Goal: Information Seeking & Learning: Learn about a topic

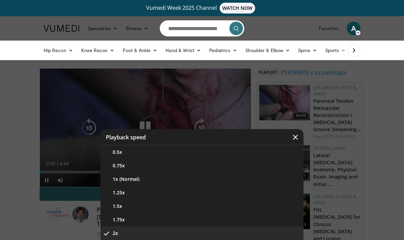
click at [249, 198] on button "1.25x" at bounding box center [202, 193] width 203 height 14
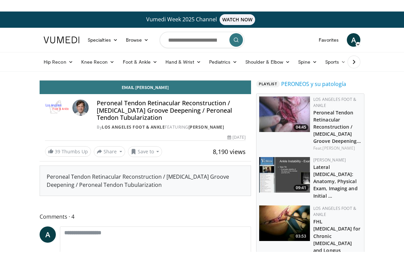
scroll to position [8, 0]
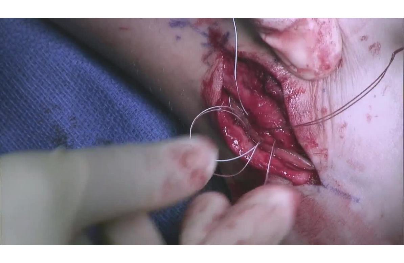
click at [358, 108] on div "10 seconds Tap to unmute" at bounding box center [202, 131] width 404 height 263
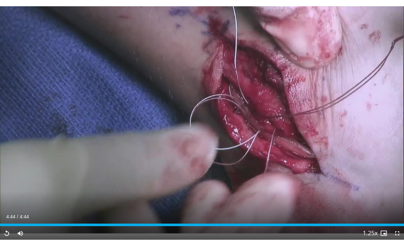
scroll to position [0, 0]
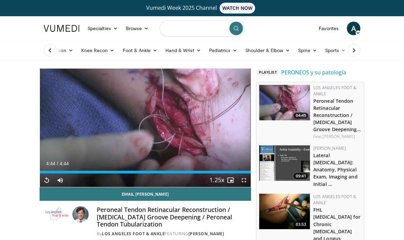
click at [211, 28] on input "Search topics, interventions" at bounding box center [202, 28] width 85 height 16
type input "**********"
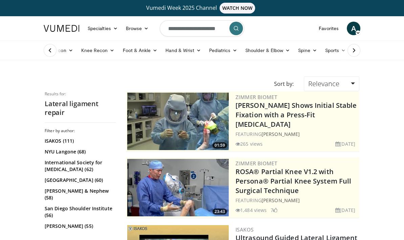
click at [221, 30] on form "**********" at bounding box center [202, 28] width 85 height 24
type input "**********"
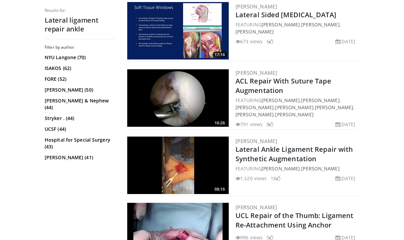
scroll to position [556, 0]
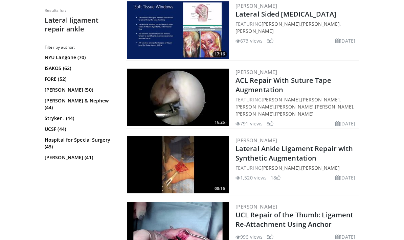
click at [162, 189] on img at bounding box center [178, 165] width 102 height 58
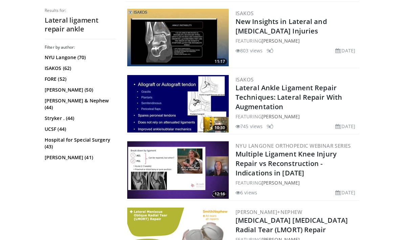
scroll to position [938, 0]
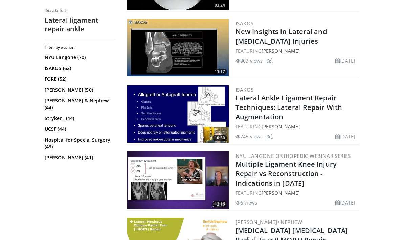
click at [208, 138] on img at bounding box center [178, 114] width 102 height 58
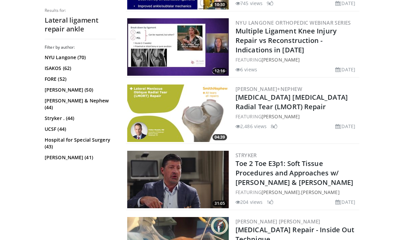
scroll to position [1057, 0]
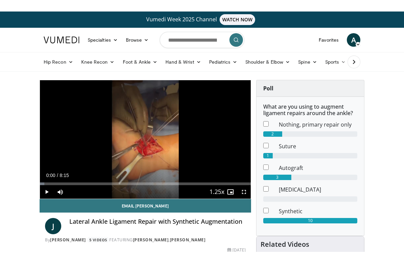
scroll to position [8, 0]
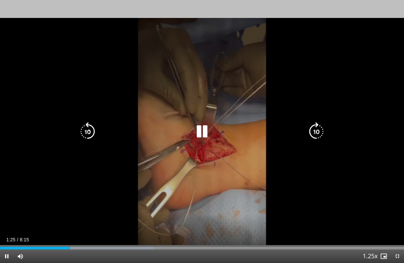
click at [81, 130] on icon "Video Player" at bounding box center [87, 131] width 19 height 19
click at [84, 127] on icon "Video Player" at bounding box center [87, 131] width 19 height 19
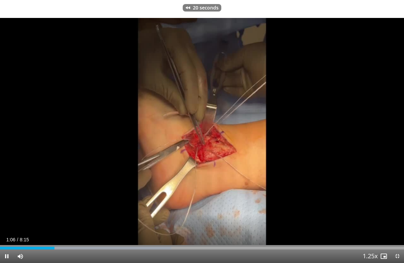
click at [301, 204] on div "20 seconds Tap to unmute" at bounding box center [202, 131] width 404 height 263
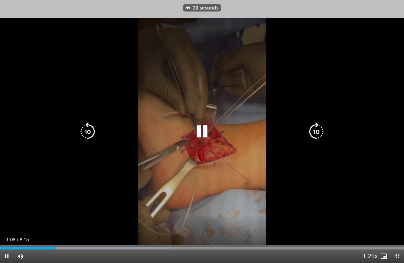
click at [83, 127] on icon "Video Player" at bounding box center [87, 131] width 19 height 19
click at [85, 125] on icon "Video Player" at bounding box center [87, 131] width 19 height 19
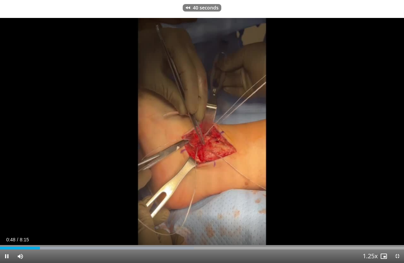
click at [323, 193] on div "40 seconds Tap to unmute" at bounding box center [202, 131] width 404 height 263
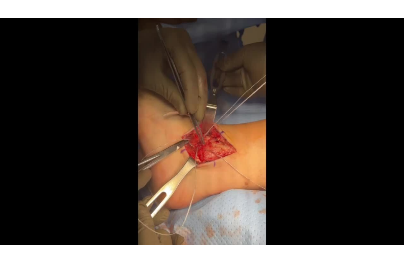
click at [385, 191] on div "40 seconds Tap to unmute" at bounding box center [202, 131] width 404 height 263
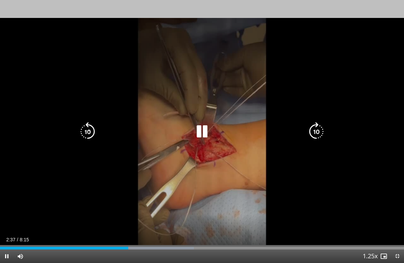
click at [203, 132] on icon "Video Player" at bounding box center [202, 131] width 19 height 19
click at [209, 140] on icon "Video Player" at bounding box center [202, 131] width 19 height 19
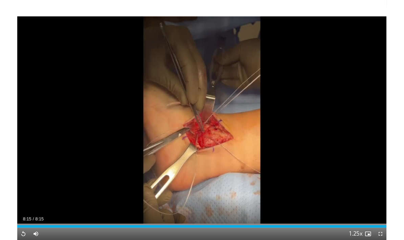
scroll to position [42, 0]
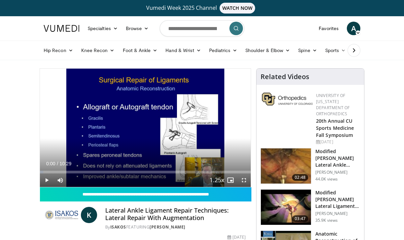
click at [249, 179] on span "Video Player" at bounding box center [244, 181] width 14 height 14
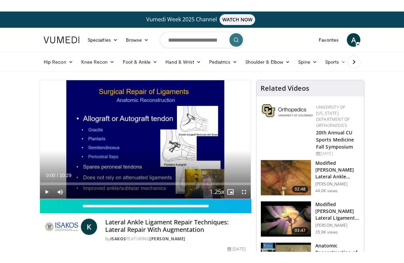
scroll to position [8, 0]
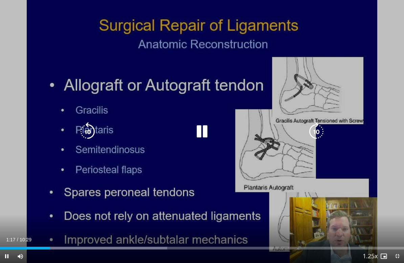
click at [317, 128] on icon "Video Player" at bounding box center [316, 131] width 19 height 19
click at [324, 126] on icon "Video Player" at bounding box center [316, 131] width 19 height 19
click at [322, 127] on icon "Video Player" at bounding box center [316, 131] width 19 height 19
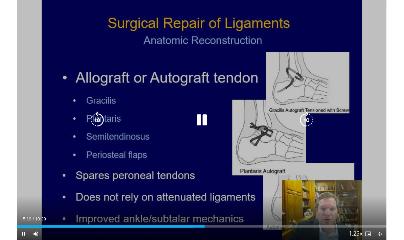
scroll to position [0, 0]
